Goal: Use online tool/utility

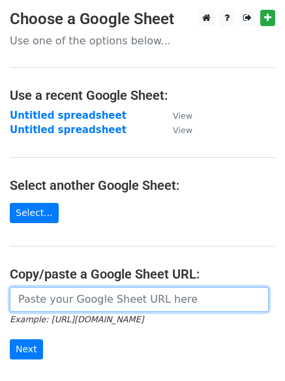
click at [33, 300] on input "url" at bounding box center [139, 299] width 259 height 25
paste input "[URL][DOMAIN_NAME]"
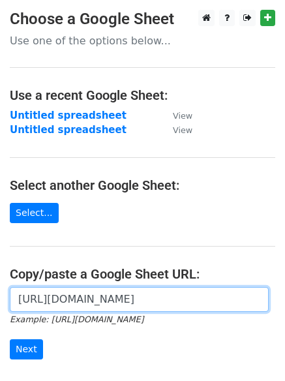
scroll to position [0, 290]
type input "[URL][DOMAIN_NAME]"
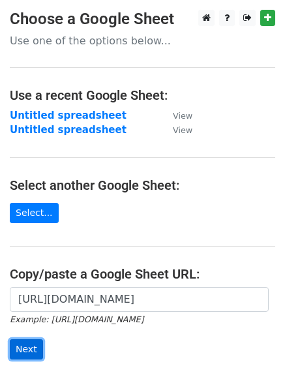
scroll to position [0, 0]
click at [14, 350] on input "Next" at bounding box center [26, 349] width 33 height 20
